Goal: Contribute content: Contribute content

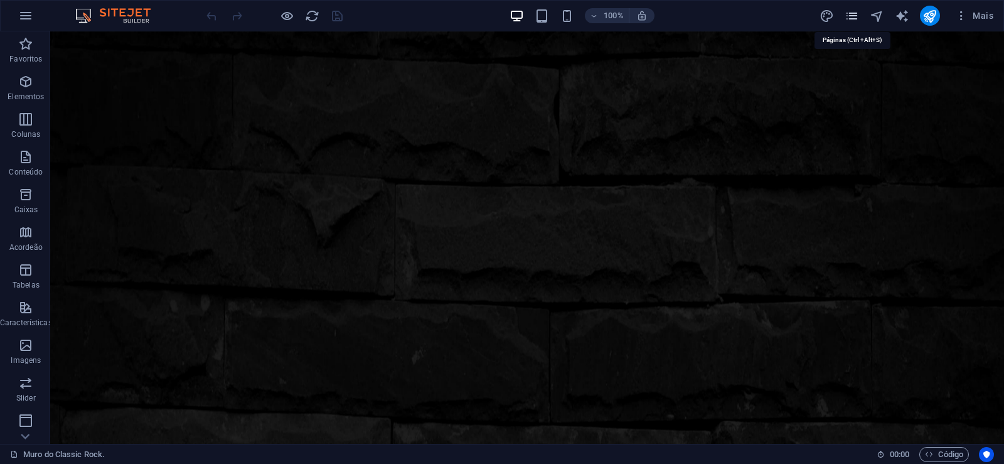
click at [849, 13] on icon "pages" at bounding box center [851, 16] width 14 height 14
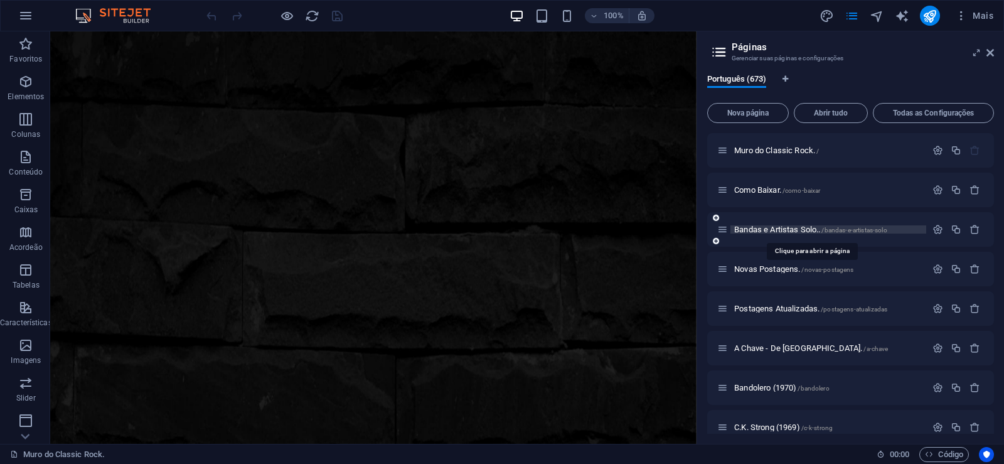
click at [756, 231] on span "Bandas e Artistas Solo.. /bandas-e-artistas-solo" at bounding box center [810, 229] width 153 height 9
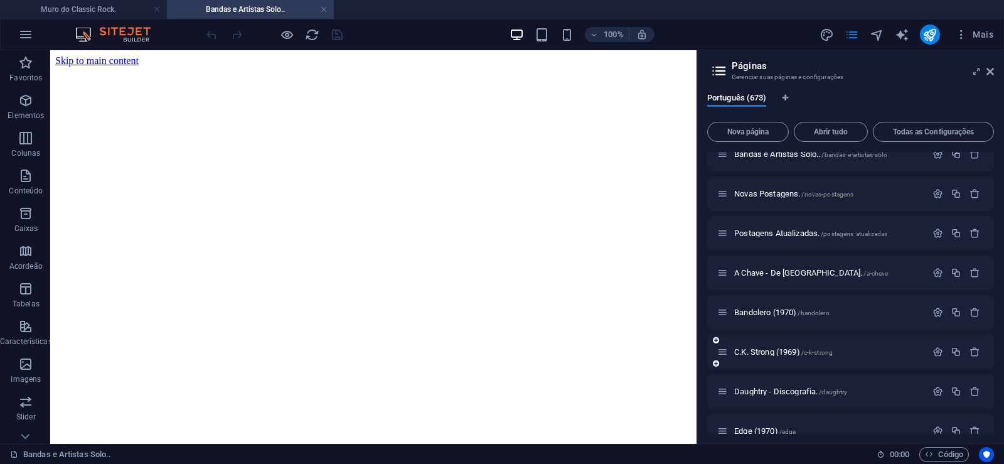
scroll to position [113, 0]
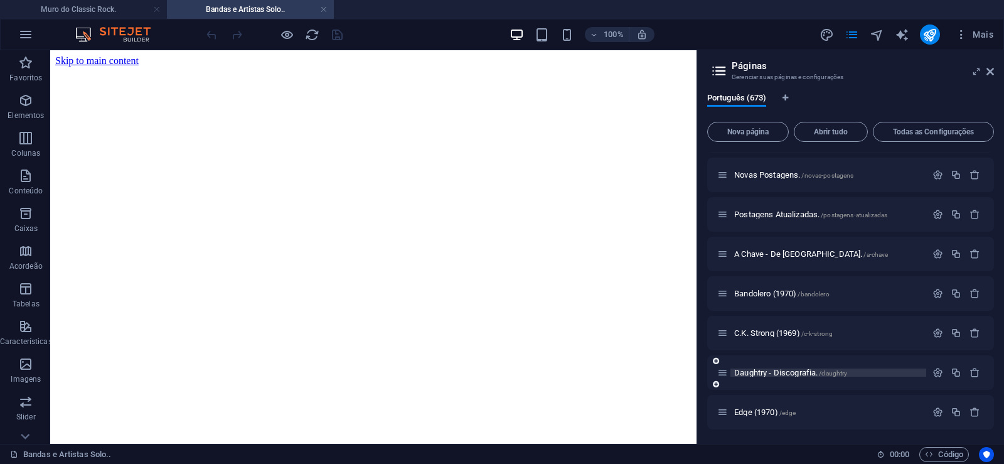
click at [758, 371] on span "Daughtry - Discografia. /daughtry" at bounding box center [790, 372] width 113 height 9
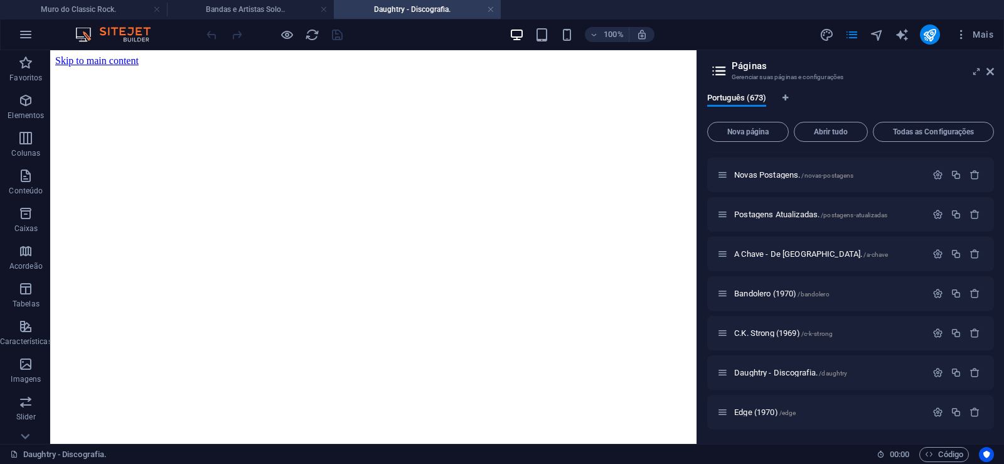
scroll to position [0, 0]
click at [745, 134] on span "Nova página" at bounding box center [748, 132] width 70 height 8
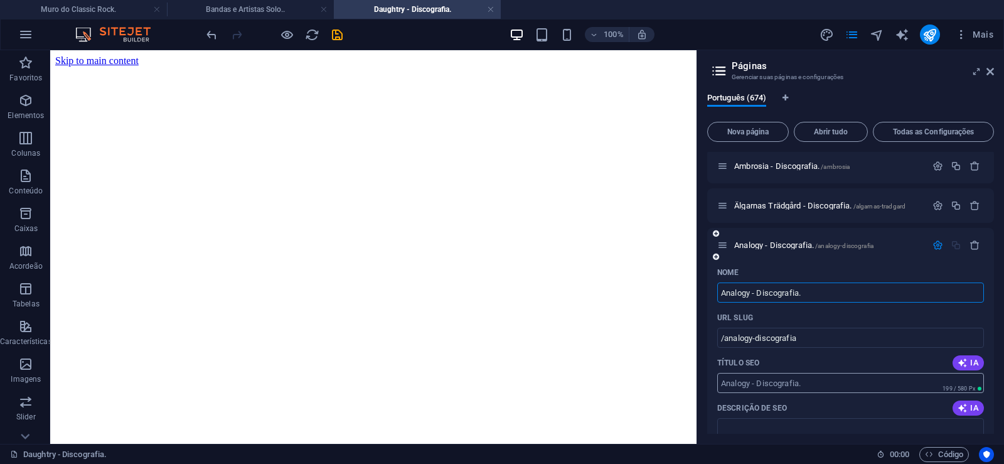
type input "Analogy - Discografia."
type input "/analogy-discografia"
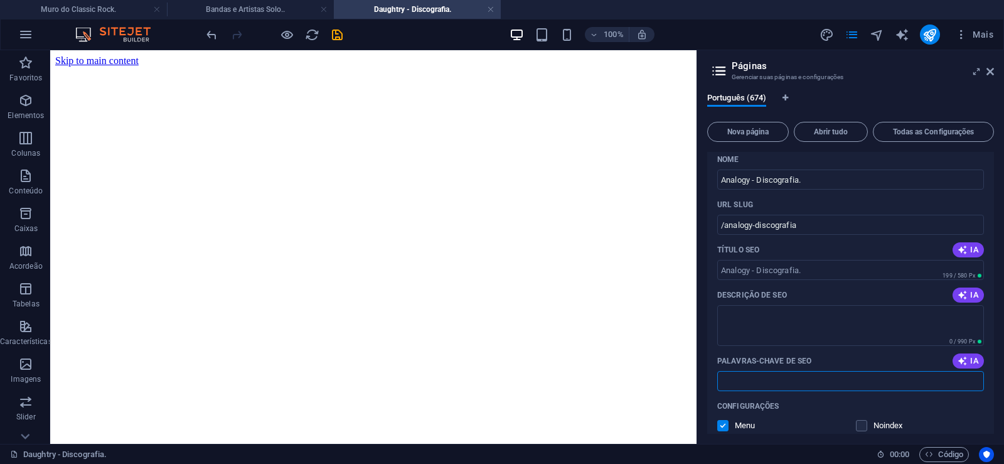
paste input "Analogy - Discografia. Download."
type input "Analogy - Discografia. Download."
click at [759, 307] on textarea "Descrição de SEO" at bounding box center [850, 325] width 267 height 41
paste textarea "Analogy foi um grupo italiano de rock progressivo. Embora a proveniência exteri…"
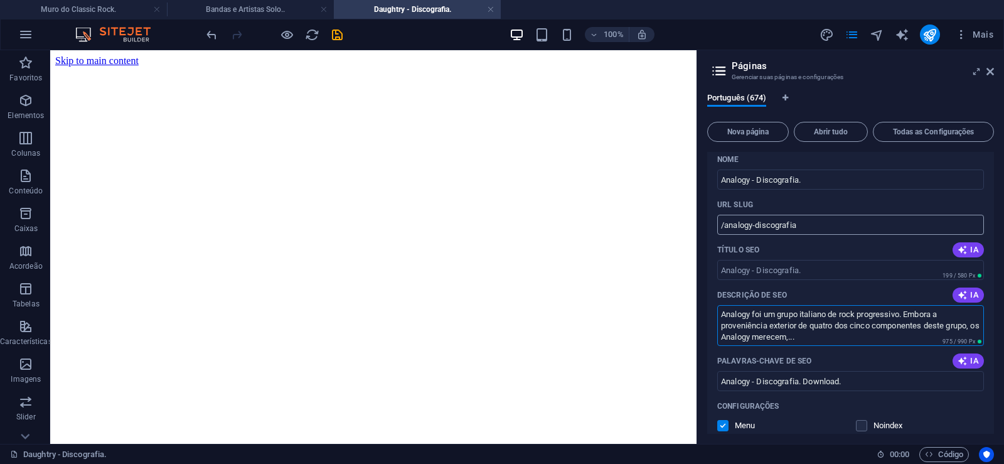
type textarea "Analogy foi um grupo italiano de rock progressivo. Embora a proveniência exteri…"
click at [766, 225] on input "/analogy-discografia" at bounding box center [850, 225] width 267 height 20
drag, startPoint x: 753, startPoint y: 224, endPoint x: 724, endPoint y: 232, distance: 30.6
click at [724, 232] on input "/analogy-discografia" at bounding box center [850, 225] width 267 height 20
click at [771, 226] on input "/analogy-discografia" at bounding box center [850, 225] width 267 height 20
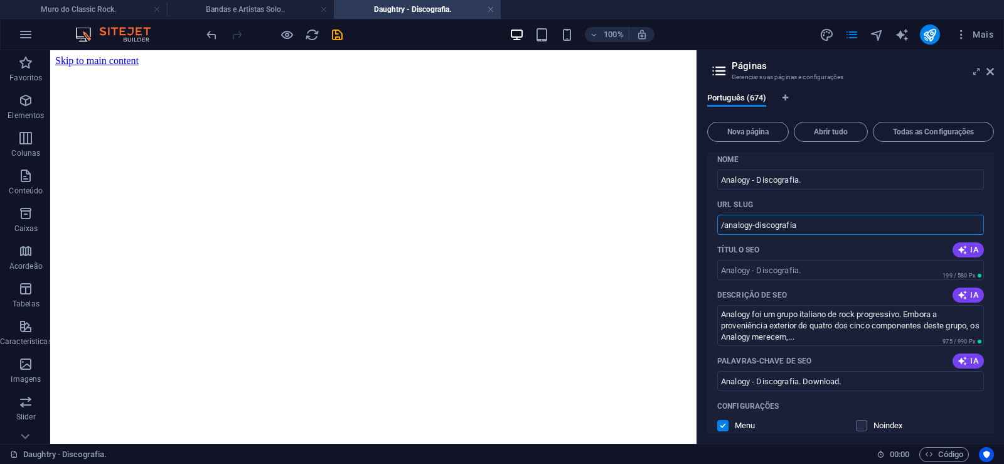
drag, startPoint x: 753, startPoint y: 227, endPoint x: 820, endPoint y: 233, distance: 67.4
click at [820, 233] on input "/analogy-discografia" at bounding box center [850, 225] width 267 height 20
type input "/analogy"
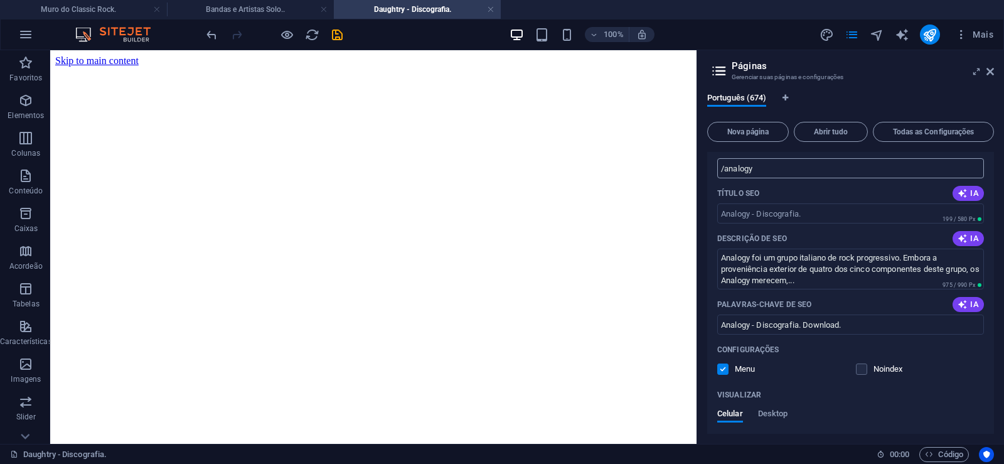
scroll to position [26521, 0]
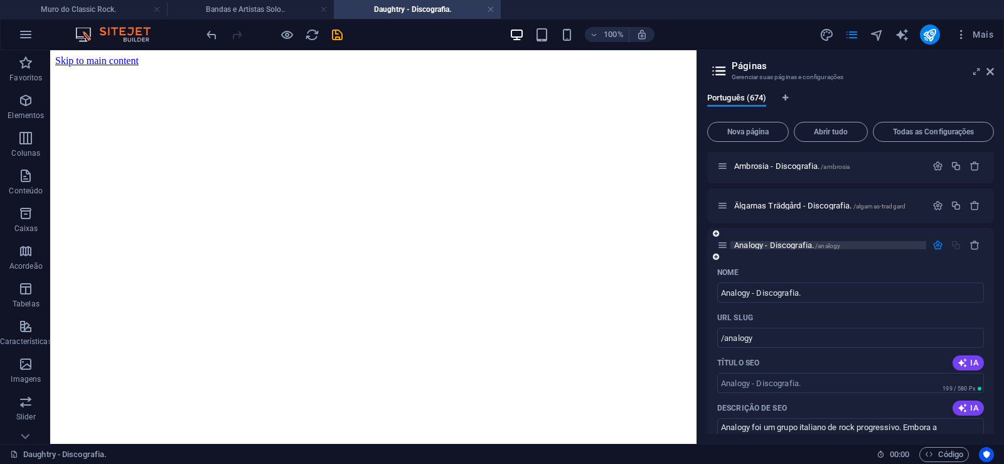
click at [752, 247] on span "Analogy - Discografia. /analogy" at bounding box center [787, 244] width 106 height 9
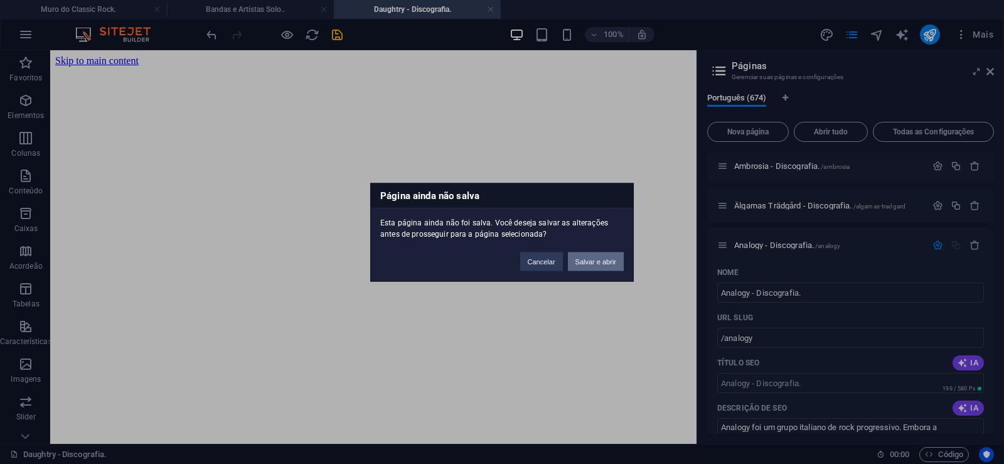
drag, startPoint x: 600, startPoint y: 257, endPoint x: 549, endPoint y: 207, distance: 71.4
click at [600, 257] on button "Salvar e abrir" at bounding box center [596, 261] width 56 height 19
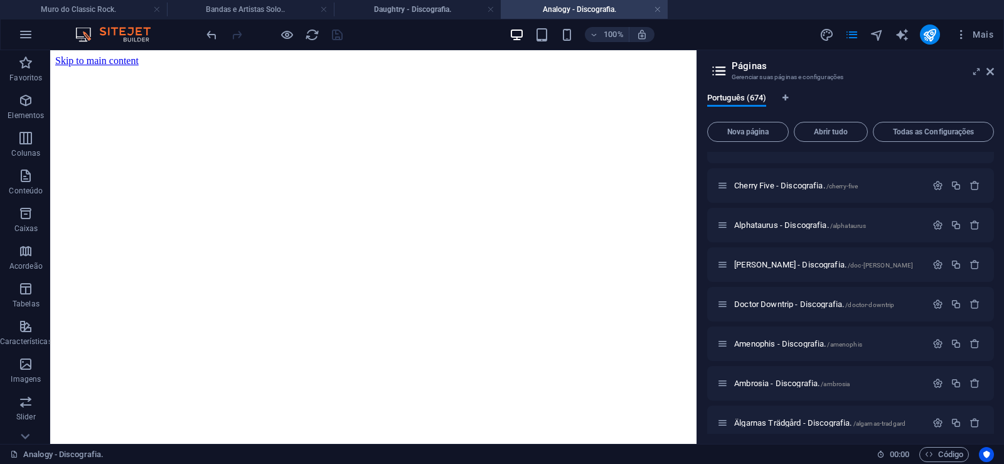
scroll to position [0, 0]
drag, startPoint x: 990, startPoint y: 70, endPoint x: 437, endPoint y: 11, distance: 555.9
click at [990, 70] on icon at bounding box center [990, 71] width 8 height 10
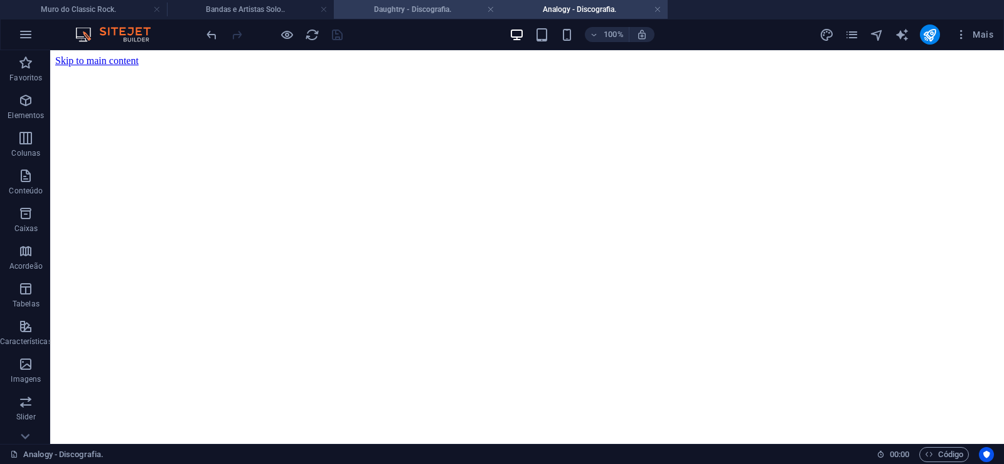
click at [407, 6] on h4 "Daughtry - Discografia." at bounding box center [417, 10] width 167 height 14
click figure
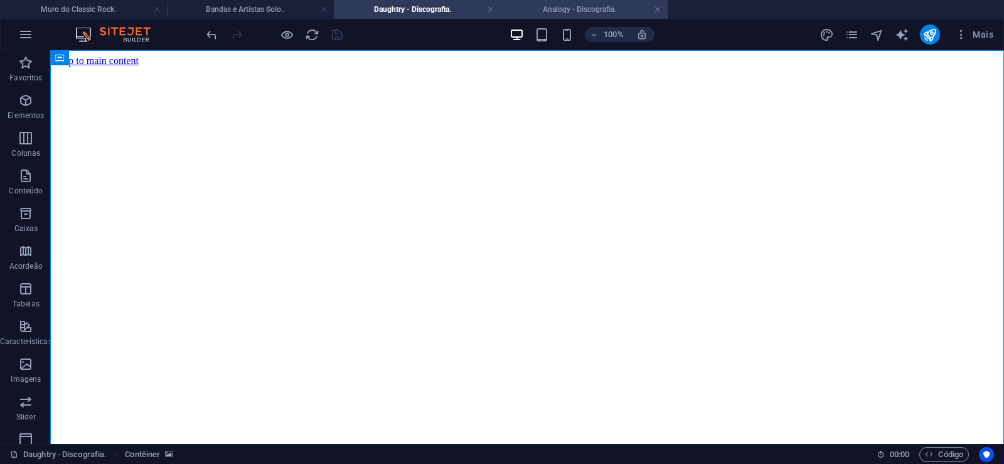
click at [545, 5] on h4 "Analogy - Discografia." at bounding box center [584, 10] width 167 height 14
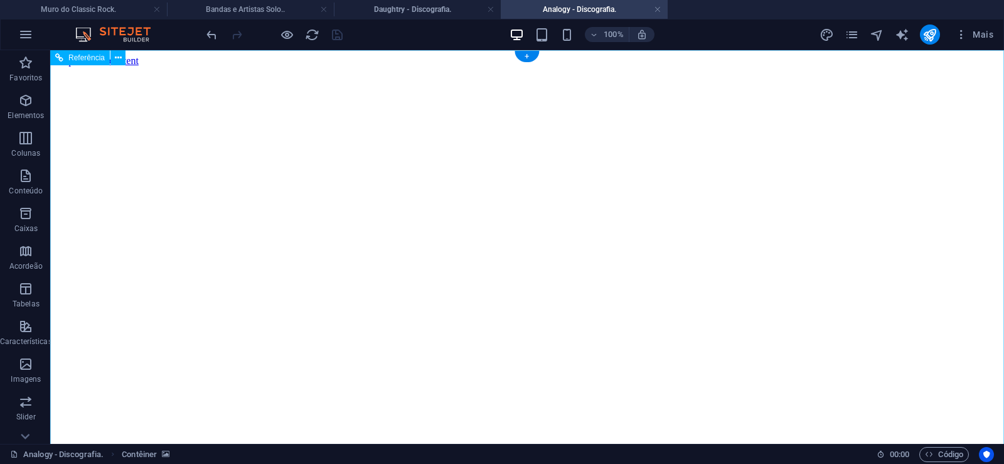
click at [107, 66] on figure at bounding box center [526, 66] width 943 height 0
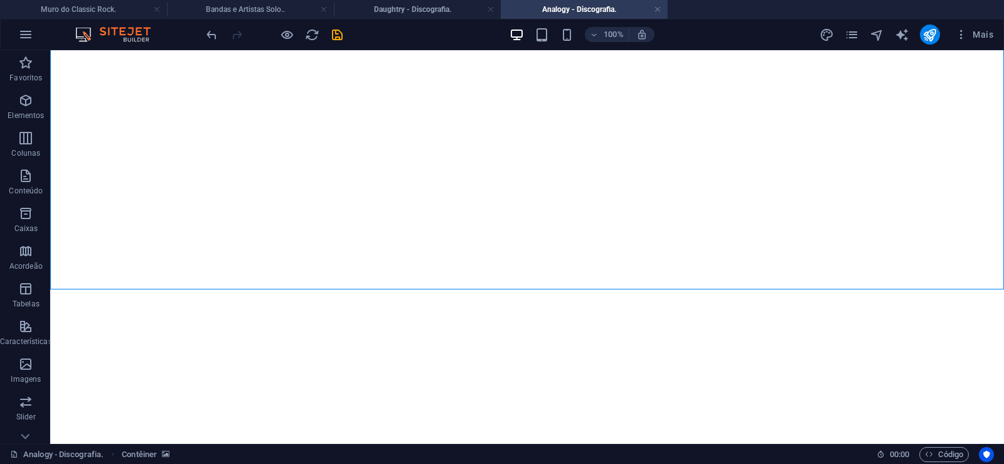
scroll to position [8707, 0]
drag, startPoint x: 951, startPoint y: 215, endPoint x: 986, endPoint y: 447, distance: 234.7
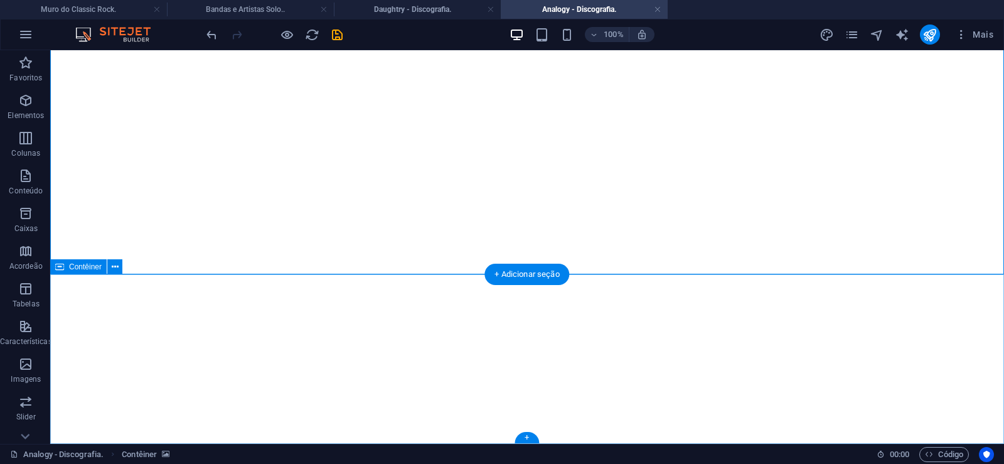
click div "Solte o conteúdo aqui ou Adicionar elementos Colar área de transferência"
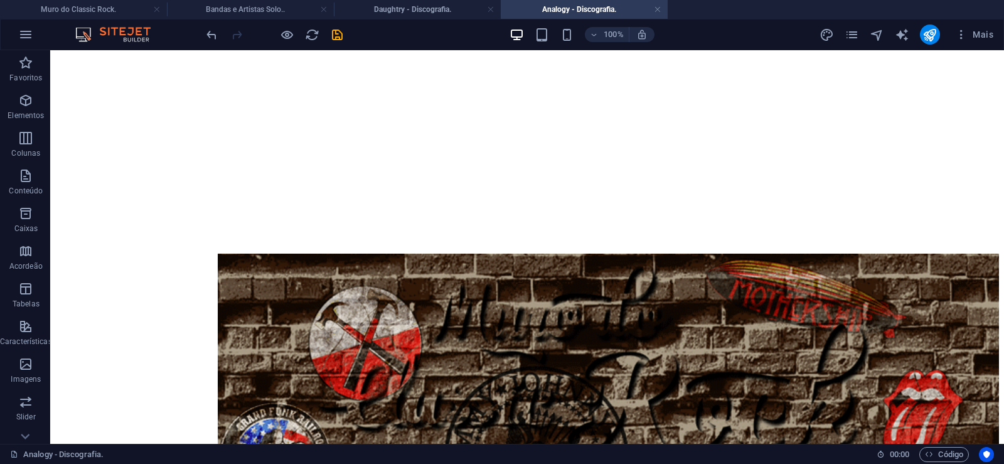
scroll to position [0, 0]
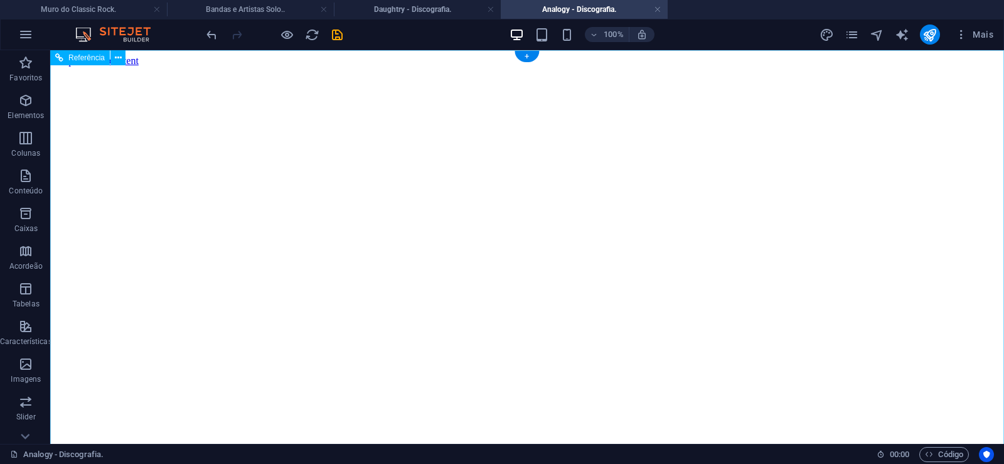
click figure
click div "Daughtry - Discografia."
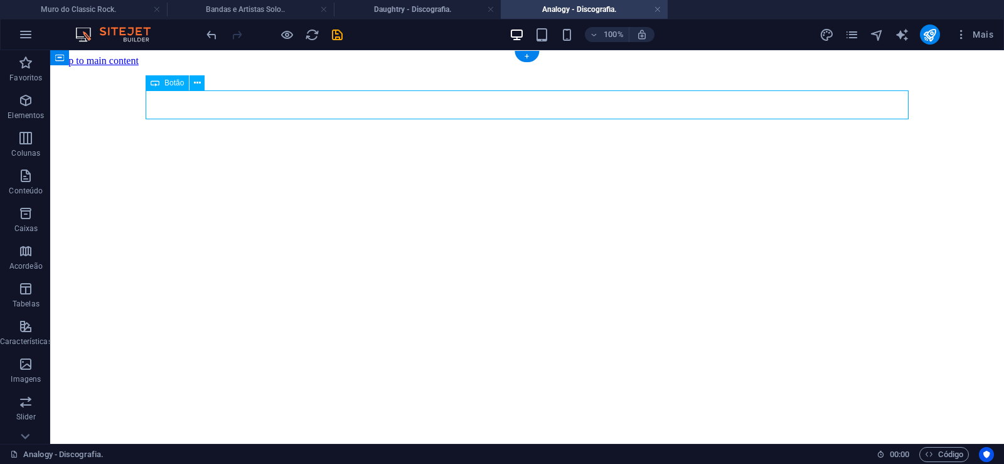
click div "Daughtry - Discografia."
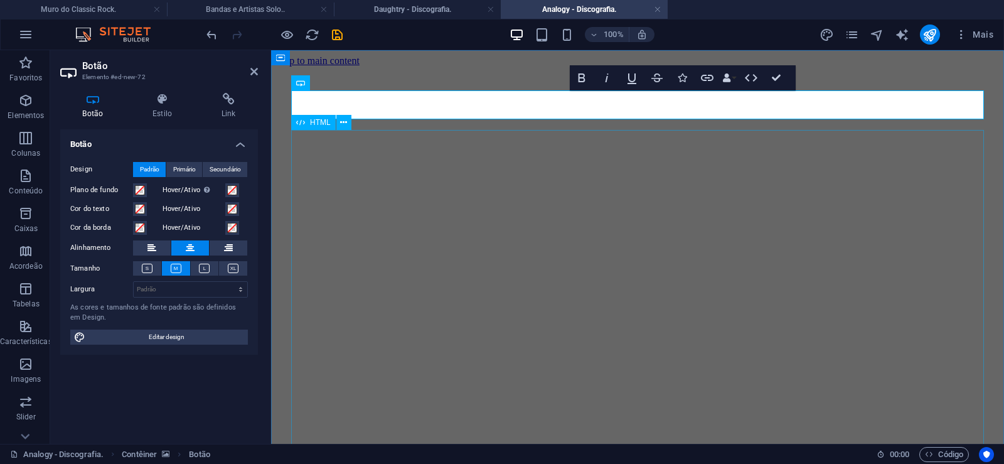
scroll to position [0, 9]
click div "Daughtry é uma banda norte-americana de rock liderada pelo ex-participante do p…"
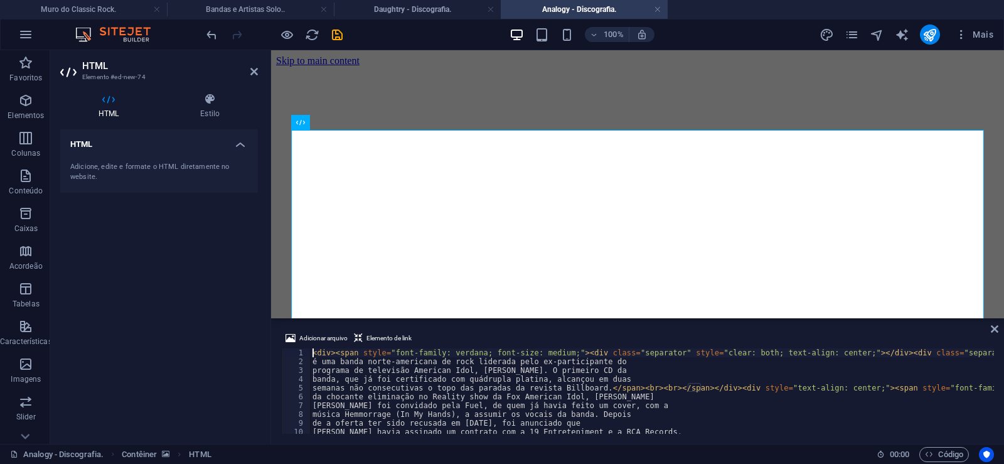
type textarea "música Hemmorrage (In My Hands), a assumir os vocais da banda. Depois"
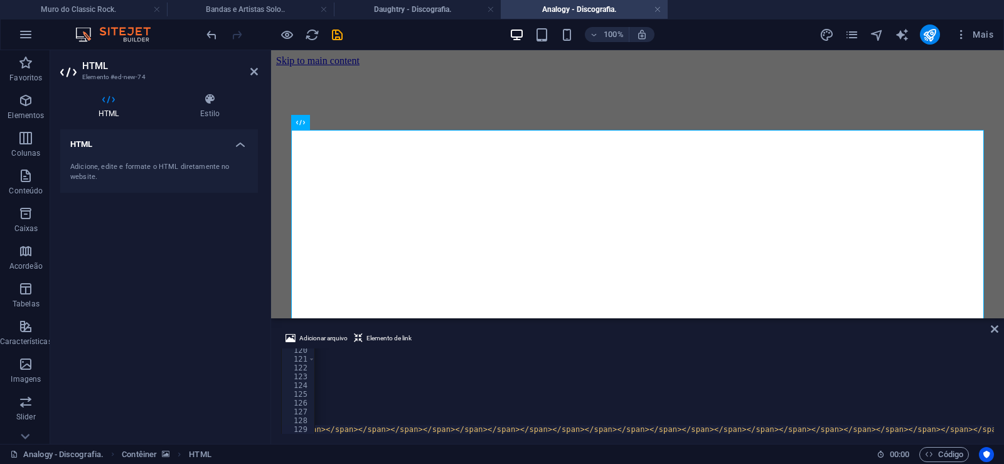
scroll to position [0, 34777]
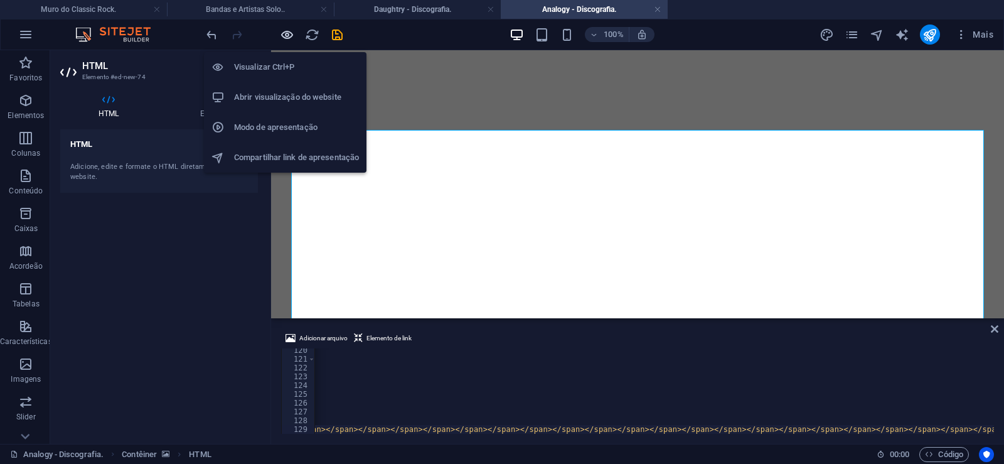
click at [282, 38] on icon "button" at bounding box center [287, 35] width 14 height 14
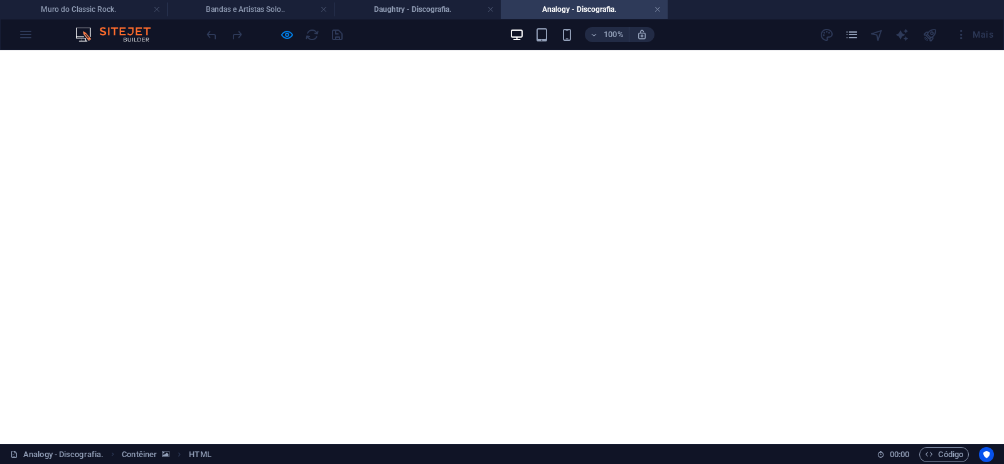
scroll to position [2983, 0]
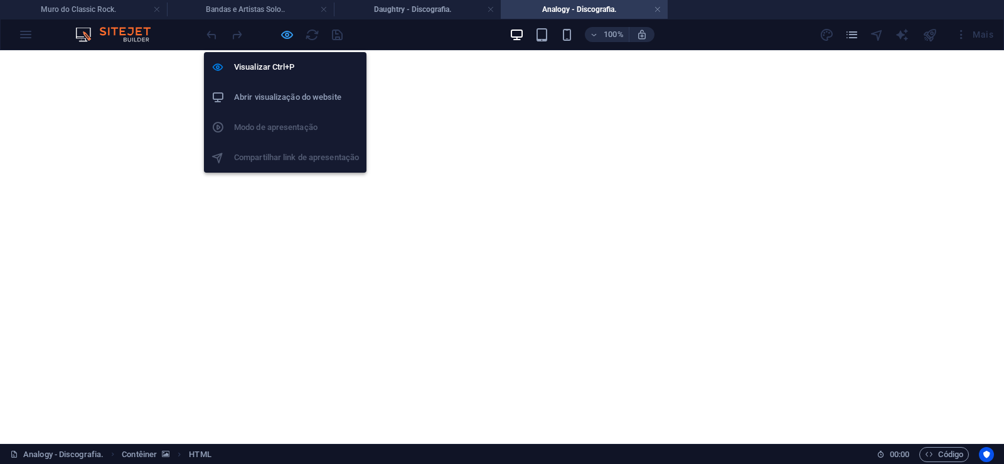
click at [289, 36] on icon "button" at bounding box center [287, 35] width 14 height 14
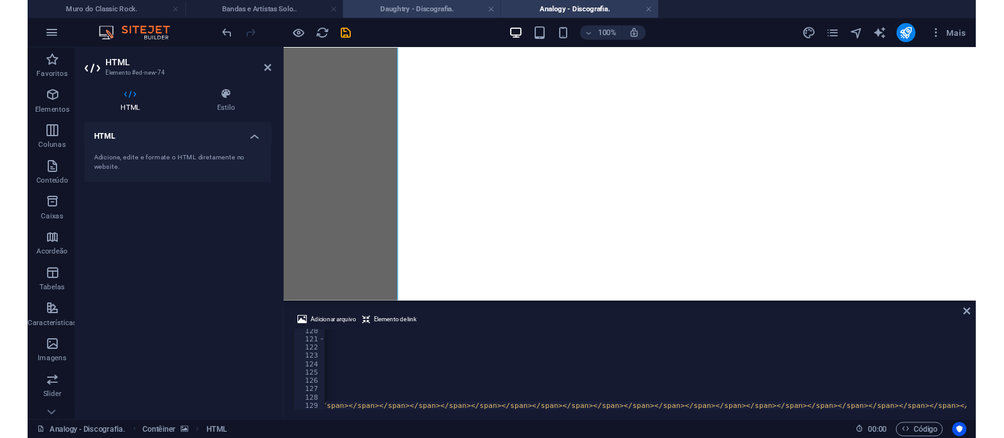
scroll to position [0, 34732]
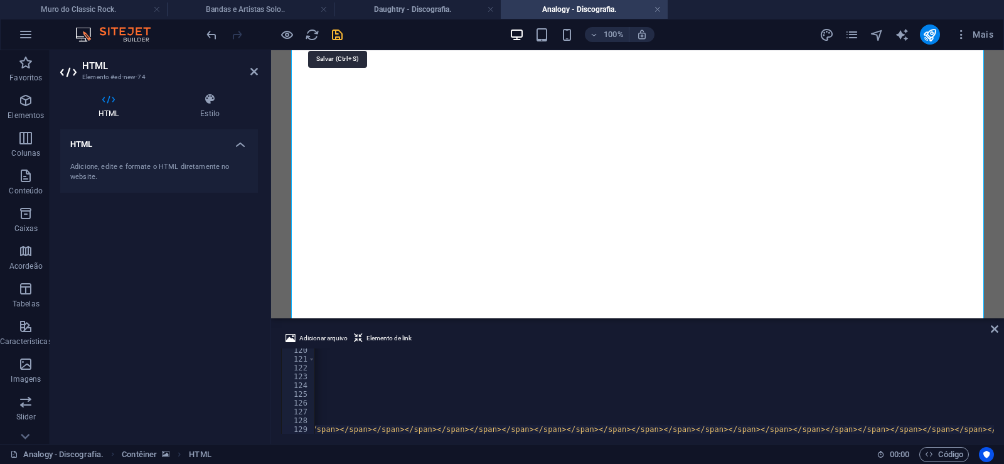
click at [336, 39] on icon "save" at bounding box center [337, 35] width 14 height 14
click at [657, 8] on link at bounding box center [658, 10] width 8 height 12
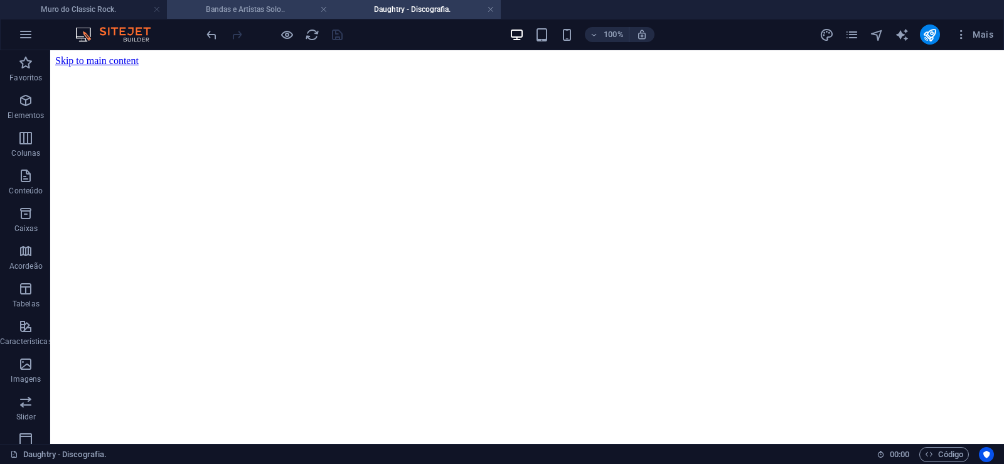
click at [270, 8] on h4 "Bandas e Artistas Solo.." at bounding box center [250, 10] width 167 height 14
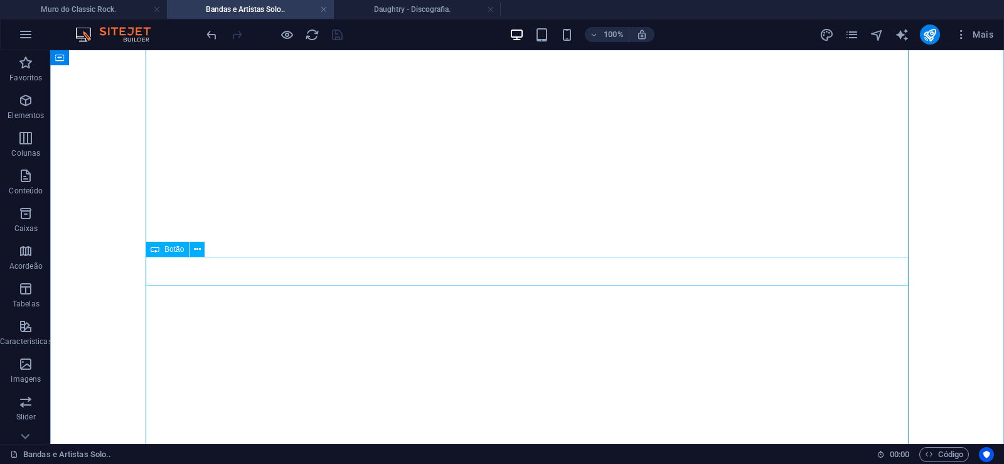
scroll to position [1391, 0]
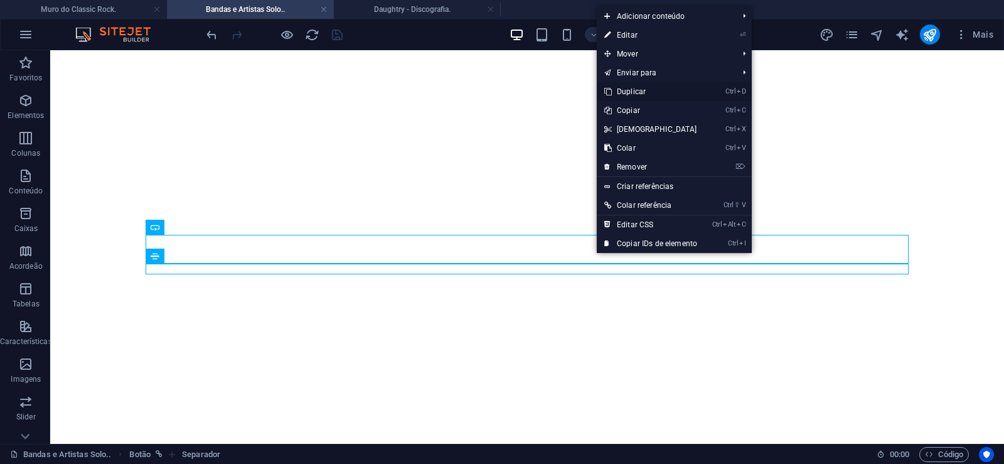
click at [627, 90] on link "Ctrl D Duplicar" at bounding box center [651, 91] width 108 height 19
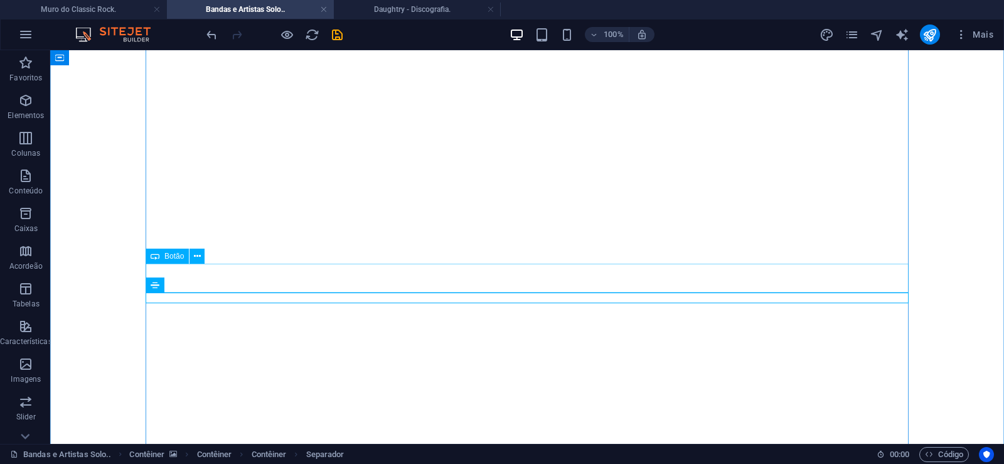
drag, startPoint x: 587, startPoint y: 294, endPoint x: 570, endPoint y: 264, distance: 34.5
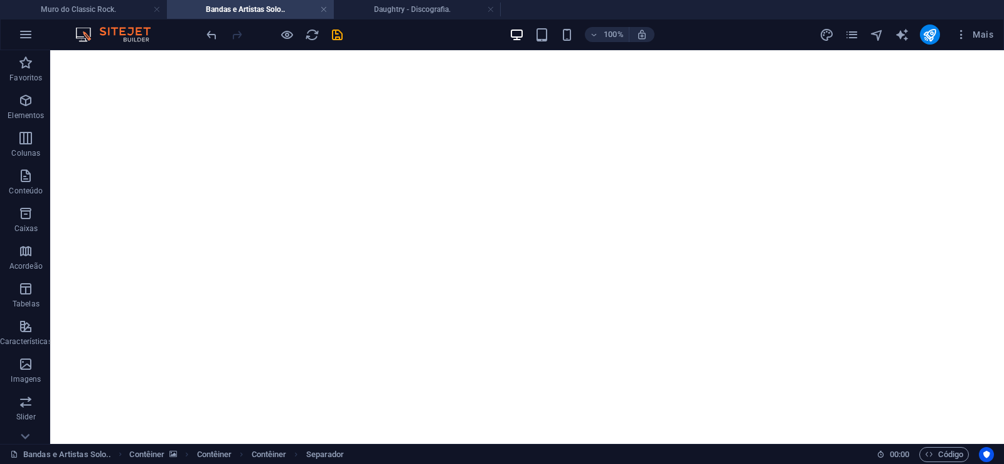
drag, startPoint x: 587, startPoint y: 295, endPoint x: 583, endPoint y: 277, distance: 18.6
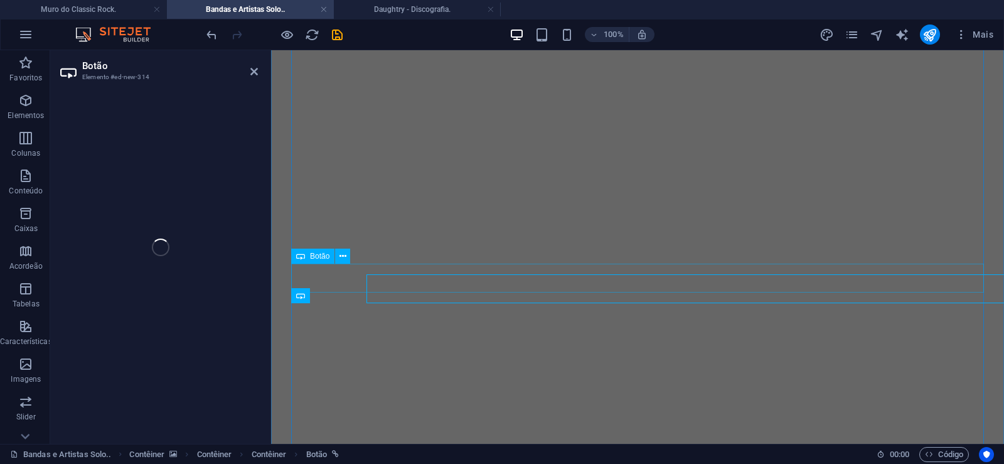
select select "px"
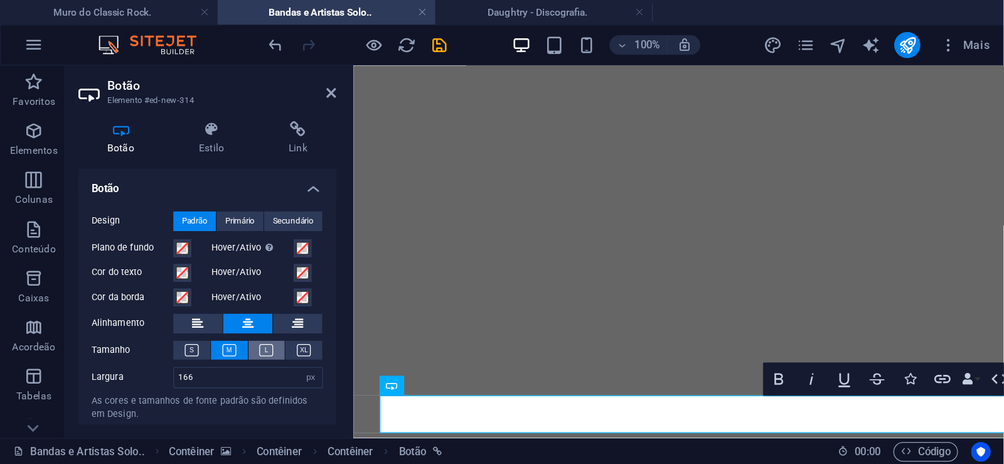
scroll to position [0, 7]
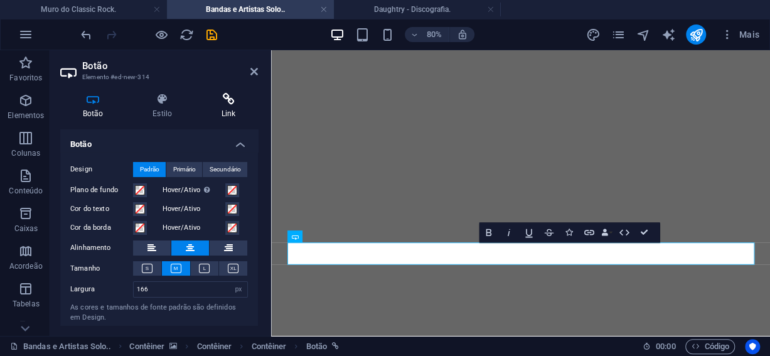
click at [232, 106] on h4 "Link" at bounding box center [228, 106] width 59 height 26
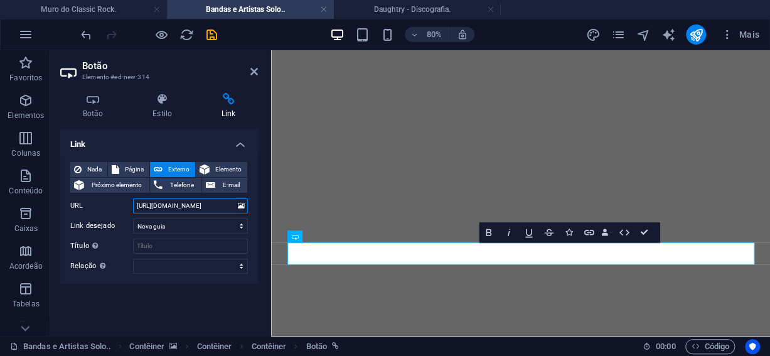
drag, startPoint x: 186, startPoint y: 206, endPoint x: 221, endPoint y: 203, distance: 35.3
click at [221, 203] on input "[URL][DOMAIN_NAME]" at bounding box center [190, 205] width 115 height 15
paste input "nalogy"
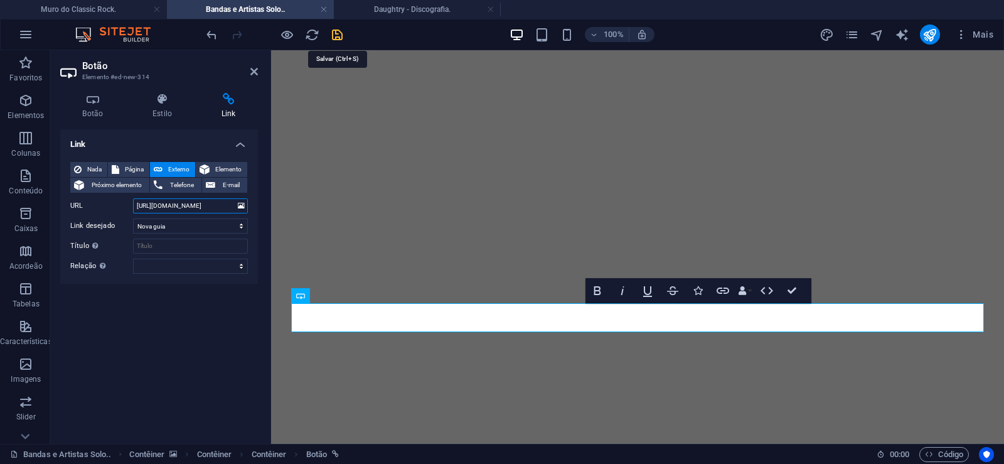
type input "[URL][DOMAIN_NAME]"
click at [339, 29] on icon "save" at bounding box center [337, 35] width 14 height 14
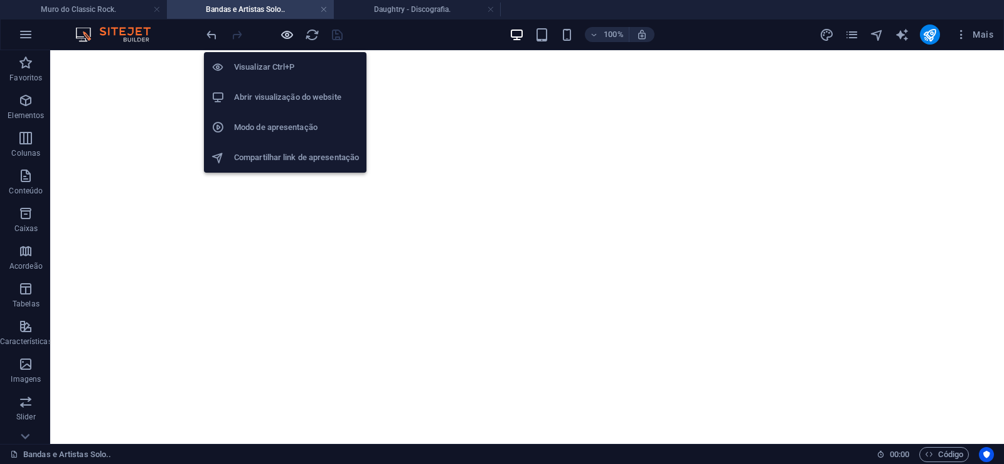
click at [284, 35] on icon "button" at bounding box center [287, 35] width 14 height 14
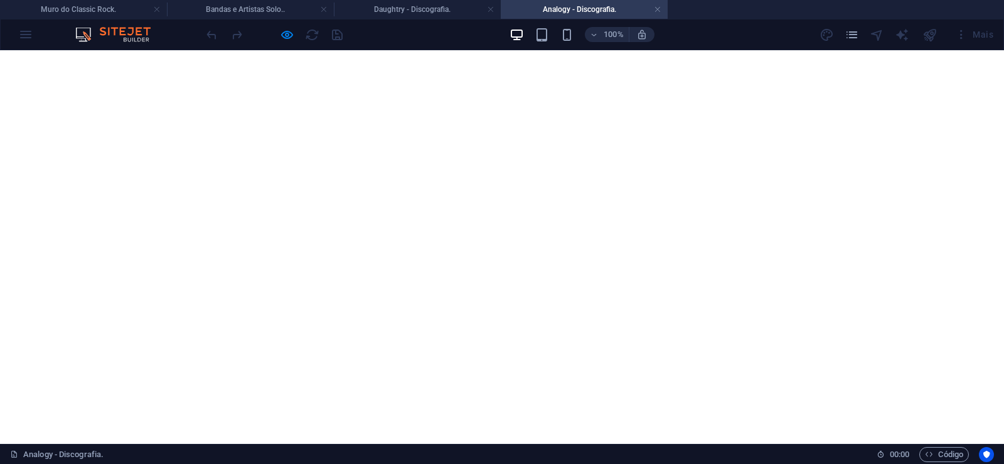
scroll to position [2983, 0]
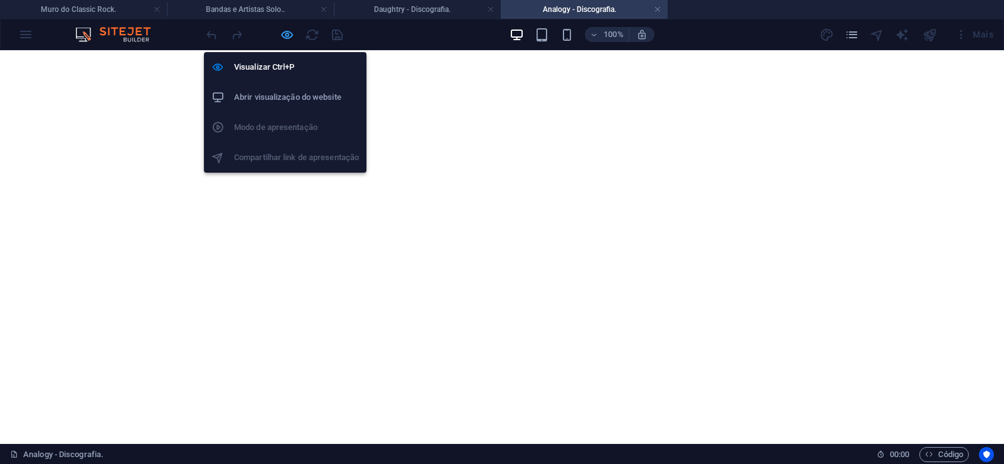
click at [285, 36] on icon "button" at bounding box center [287, 35] width 14 height 14
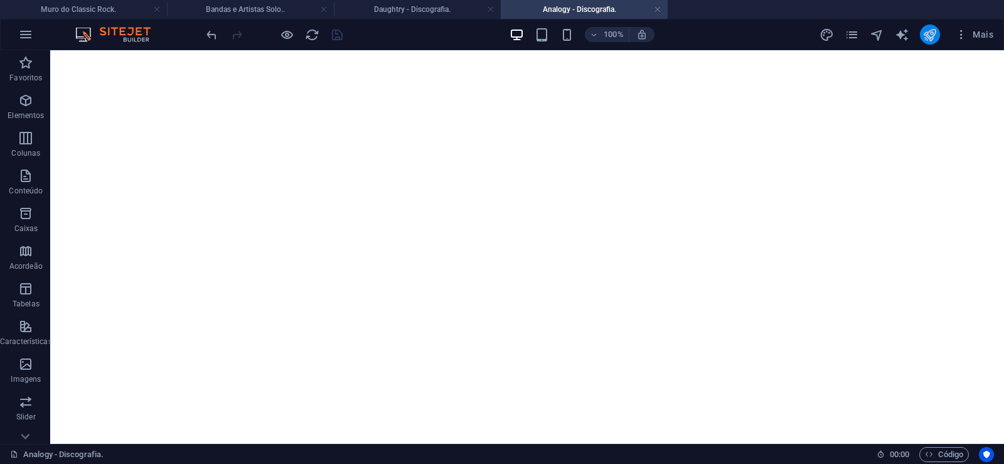
drag, startPoint x: 939, startPoint y: 35, endPoint x: 393, endPoint y: 332, distance: 622.3
click at [939, 35] on button "publish" at bounding box center [930, 34] width 20 height 20
